Goal: Information Seeking & Learning: Find specific fact

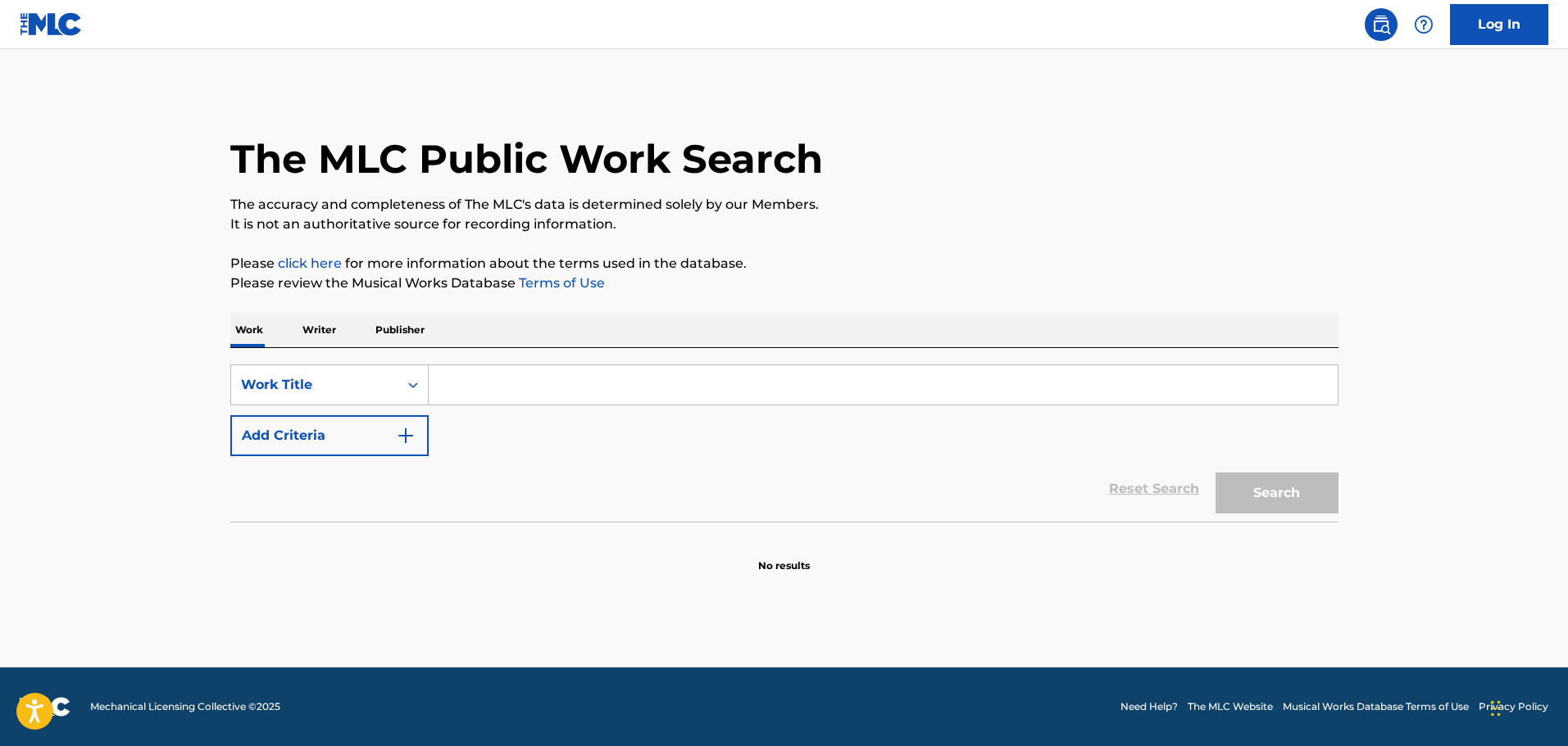
click at [490, 388] on input "Search Form" at bounding box center [883, 385] width 909 height 39
drag, startPoint x: 527, startPoint y: 372, endPoint x: 512, endPoint y: 375, distance: 15.3
click at [527, 372] on input "Search Form" at bounding box center [883, 385] width 909 height 39
paste input "Super Idol"
type input "Super Idol"
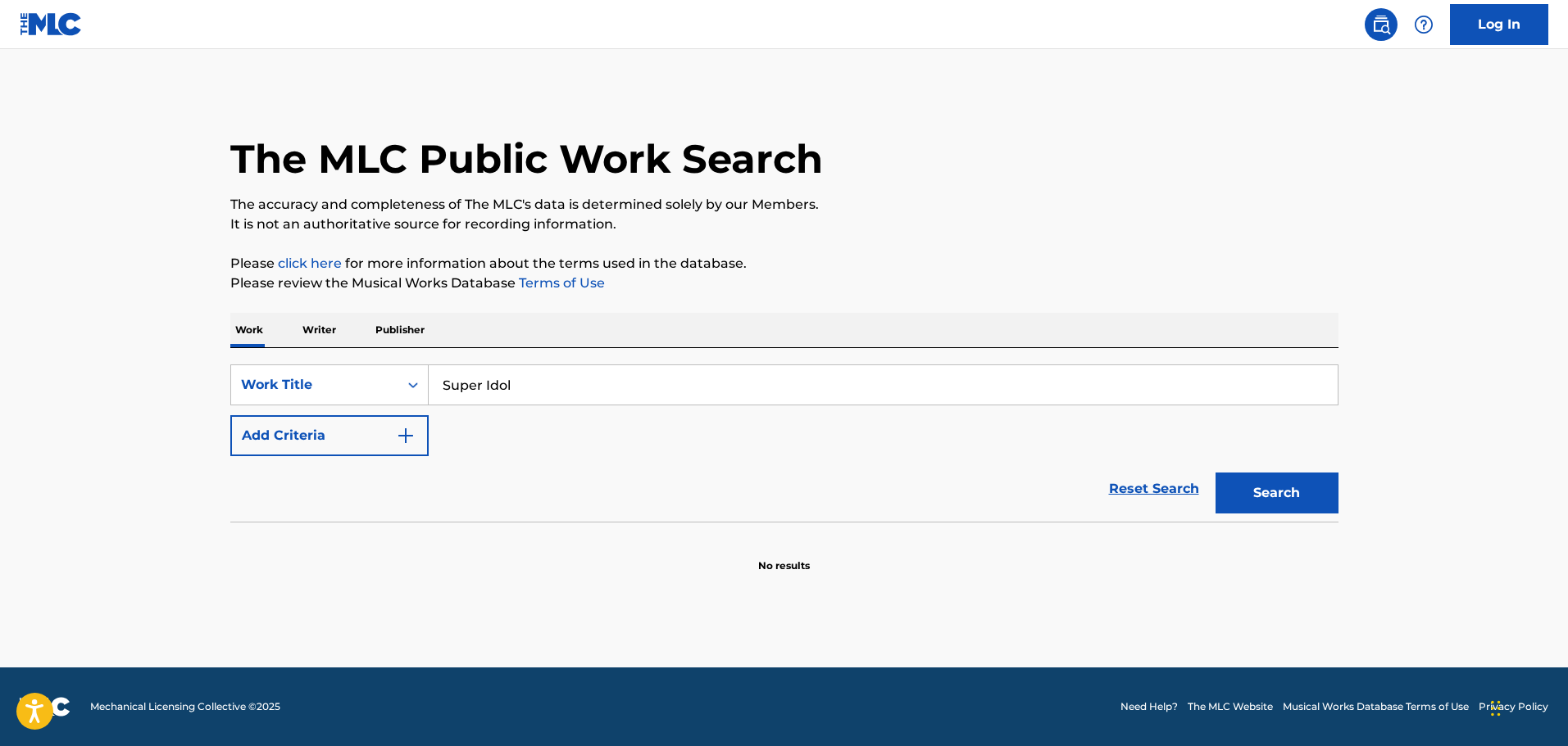
click at [370, 437] on button "Add Criteria" at bounding box center [330, 436] width 198 height 41
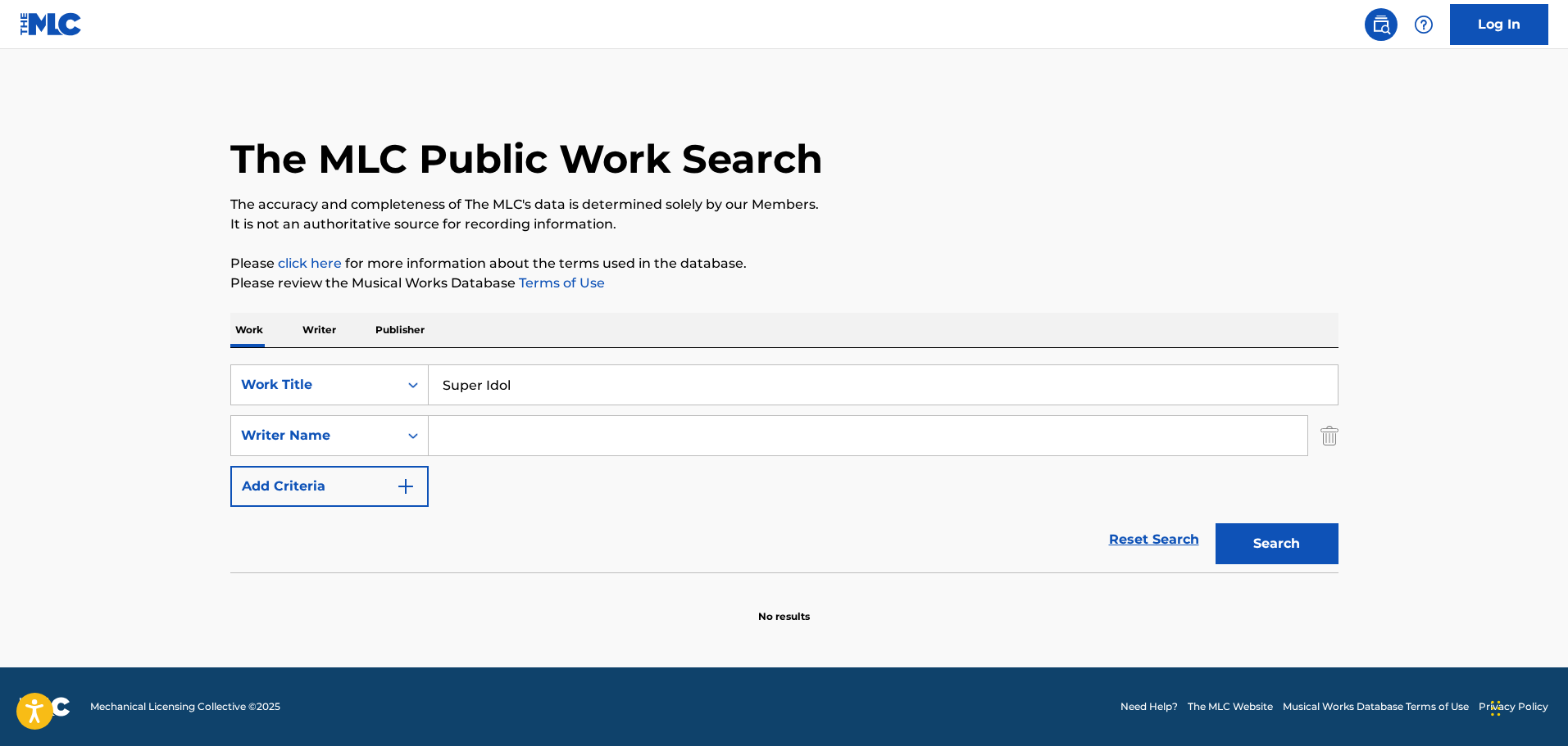
click at [530, 413] on div "SearchWithCriteriacb6f069b-44c5-40cd-8043-5abd41435815 Work Title Super Idol Se…" at bounding box center [784, 436] width 1108 height 142
click at [515, 425] on input "Search Form" at bounding box center [868, 436] width 878 height 39
paste input "[PERSON_NAME],"
click at [1274, 520] on div "Search" at bounding box center [1272, 540] width 131 height 66
click at [1274, 543] on button "Search" at bounding box center [1276, 544] width 123 height 41
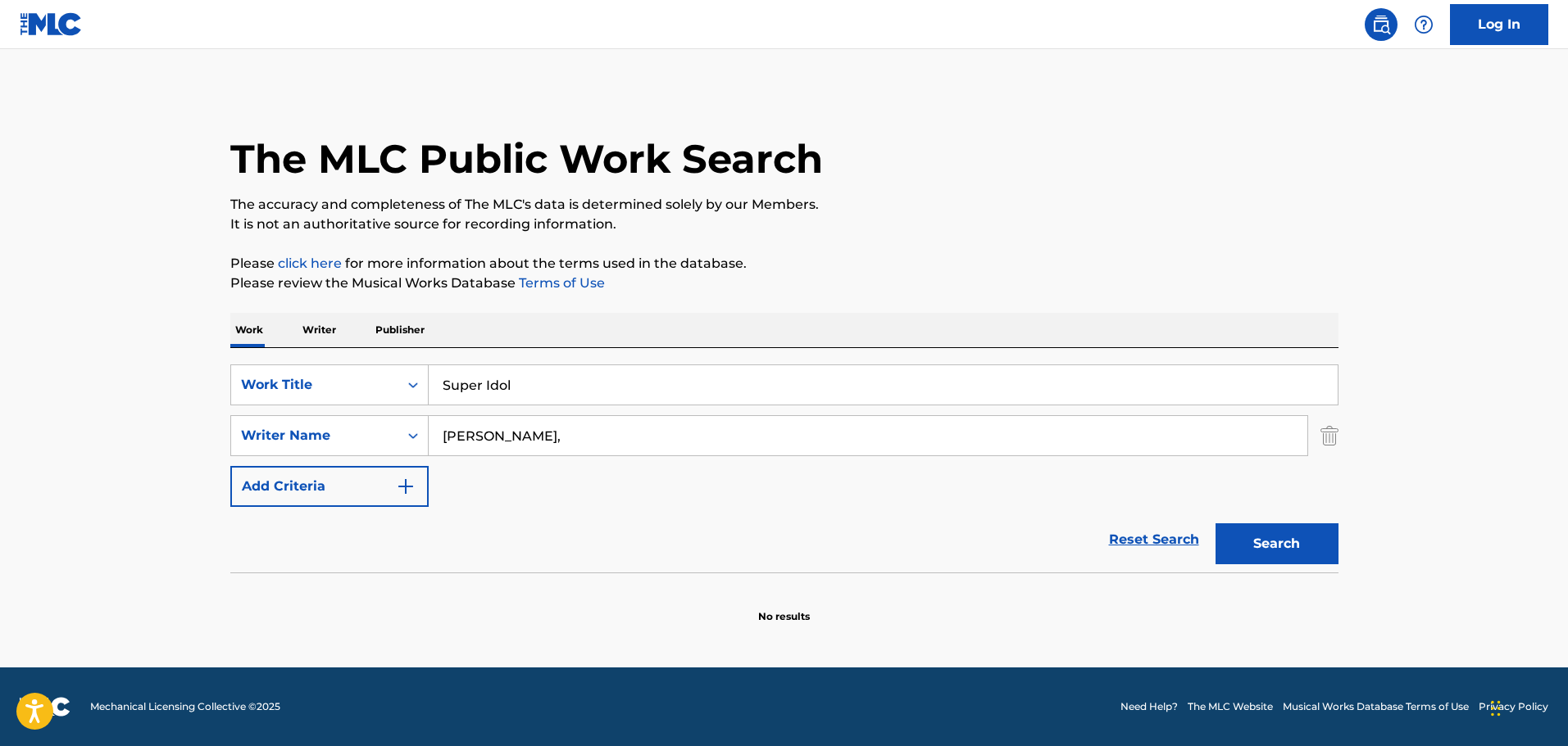
click at [516, 437] on input "[PERSON_NAME]," at bounding box center [868, 436] width 878 height 39
click at [518, 437] on input "[PERSON_NAME]," at bounding box center [868, 436] width 878 height 39
paste input "[PERSON_NAME]"
type input "[PERSON_NAME],"
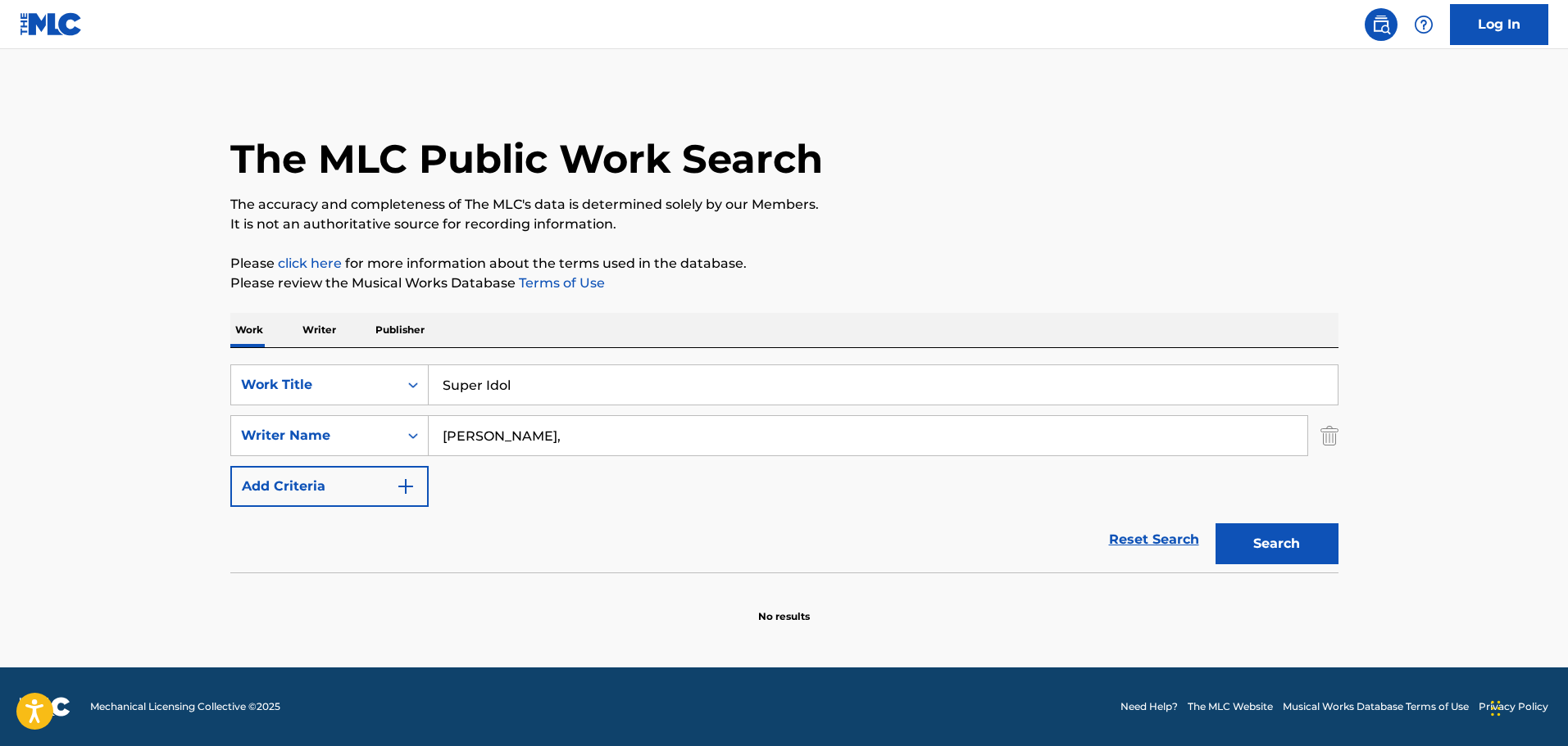
click at [1312, 534] on button "Search" at bounding box center [1276, 544] width 123 height 41
